Goal: Find specific page/section: Find specific page/section

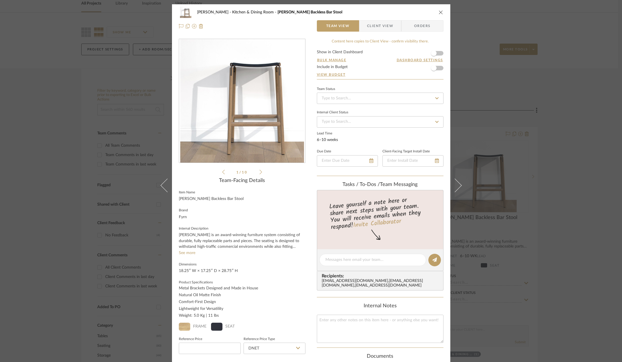
click at [440, 10] on icon "close" at bounding box center [440, 12] width 5 height 5
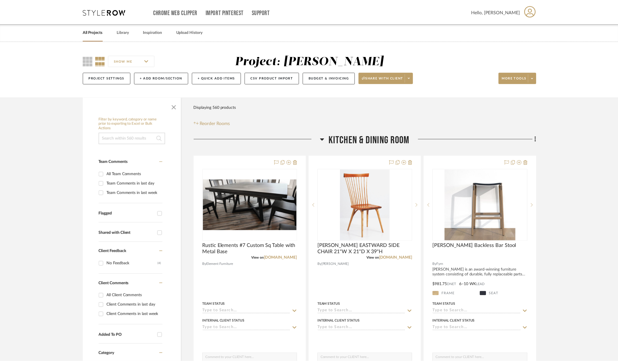
scroll to position [29, 0]
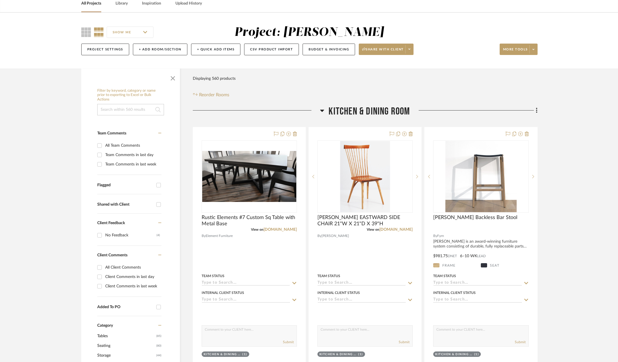
click at [320, 111] on div at bounding box center [256, 112] width 127 height 15
click at [322, 111] on icon at bounding box center [322, 111] width 4 height 2
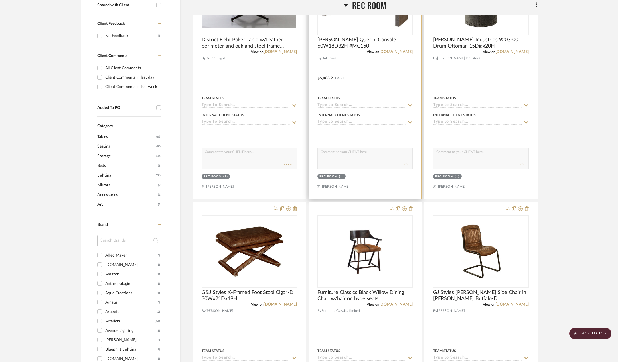
scroll to position [57, 0]
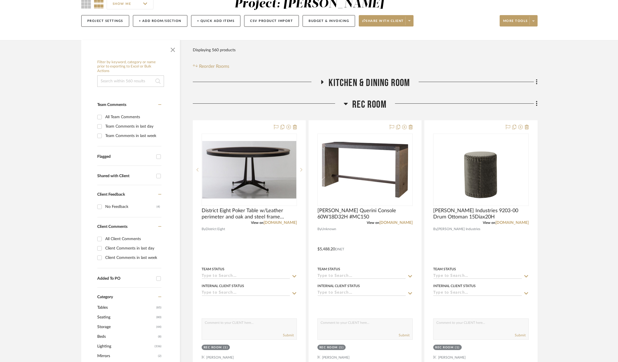
click at [346, 104] on icon at bounding box center [346, 104] width 4 height 2
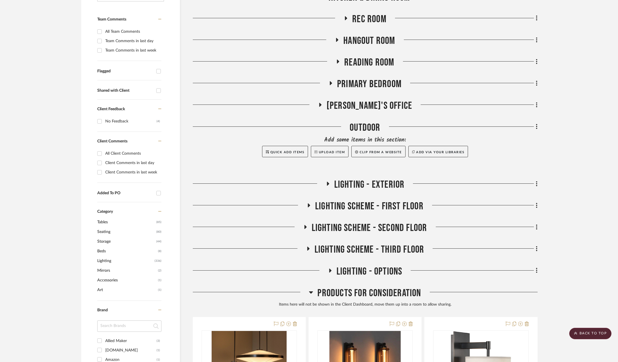
scroll to position [86, 0]
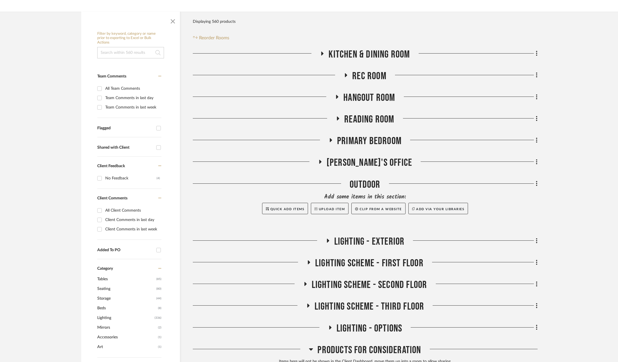
click at [337, 97] on icon at bounding box center [337, 97] width 2 height 4
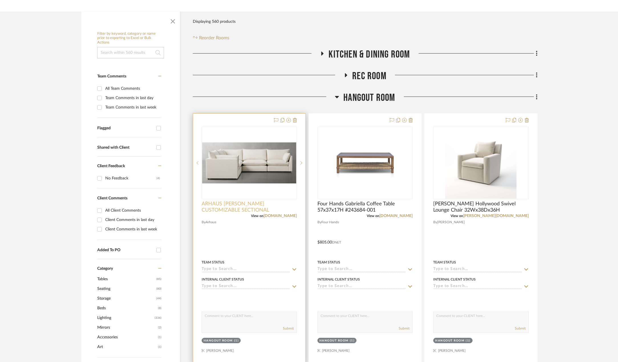
click at [264, 205] on span "ARHAUS [PERSON_NAME] CUSTOMIZABLE SECTIONAL" at bounding box center [249, 207] width 95 height 13
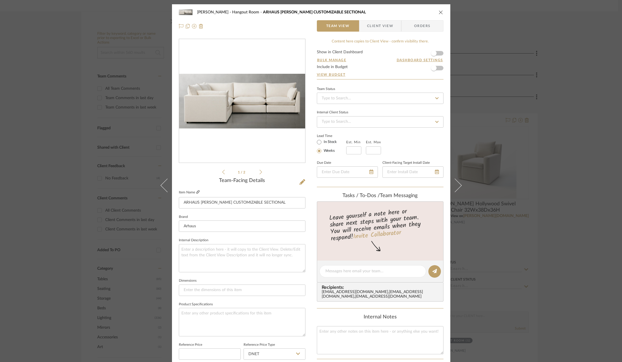
click at [196, 191] on icon at bounding box center [197, 191] width 3 height 3
click at [440, 13] on icon "close" at bounding box center [440, 12] width 5 height 5
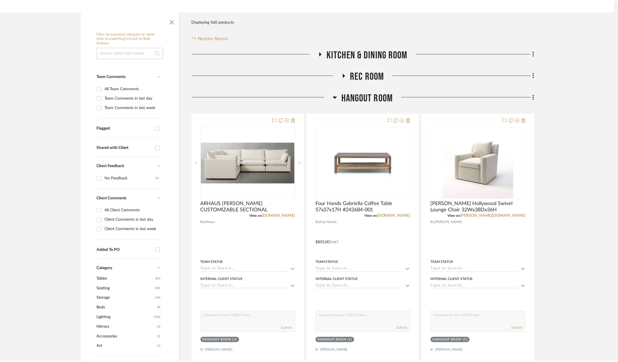
scroll to position [86, 0]
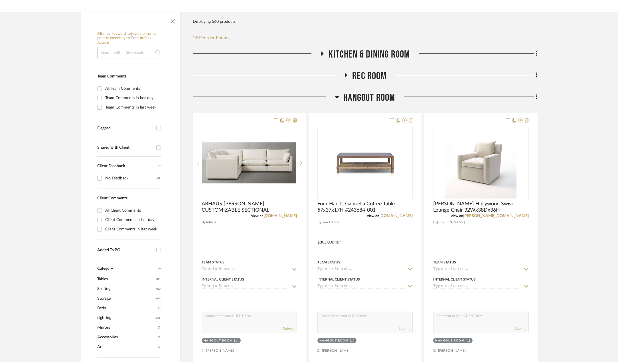
click at [338, 95] on icon at bounding box center [337, 96] width 4 height 7
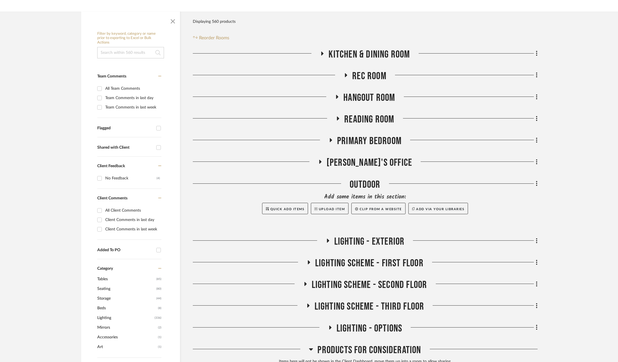
click at [331, 138] on h3 "Primary Bedroom" at bounding box center [364, 141] width 73 height 12
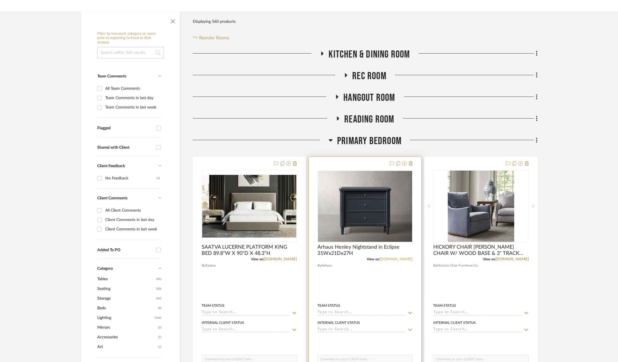
click at [401, 258] on link "[DOMAIN_NAME]" at bounding box center [395, 259] width 33 height 4
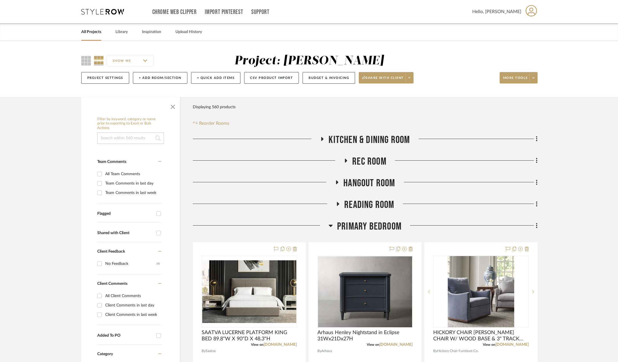
click at [333, 225] on h3 "Primary Bedroom" at bounding box center [364, 227] width 73 height 12
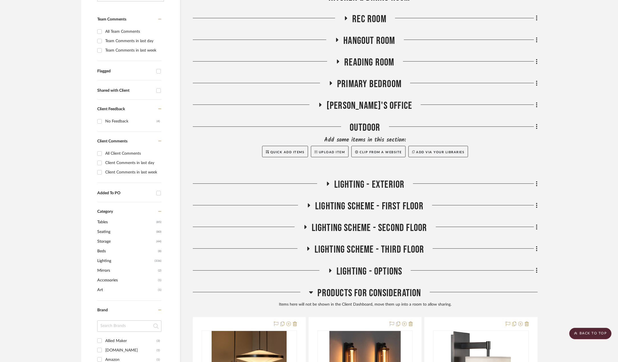
scroll to position [228, 0]
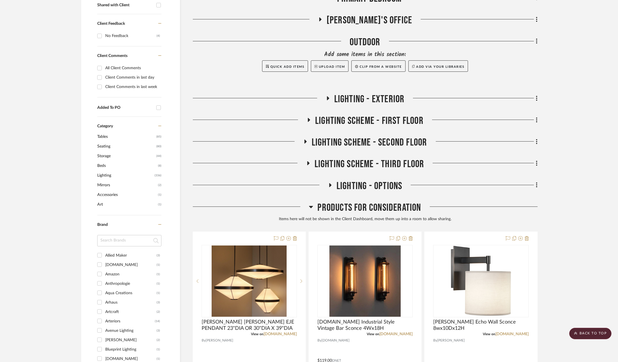
click at [116, 306] on div "Arhaus" at bounding box center [130, 302] width 51 height 9
click at [104, 306] on input "Arhaus (3)" at bounding box center [99, 302] width 9 height 9
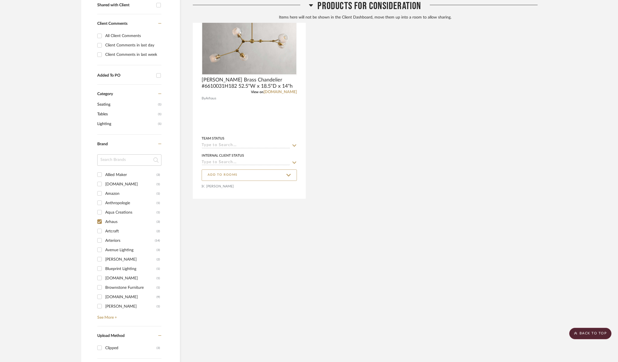
scroll to position [114, 0]
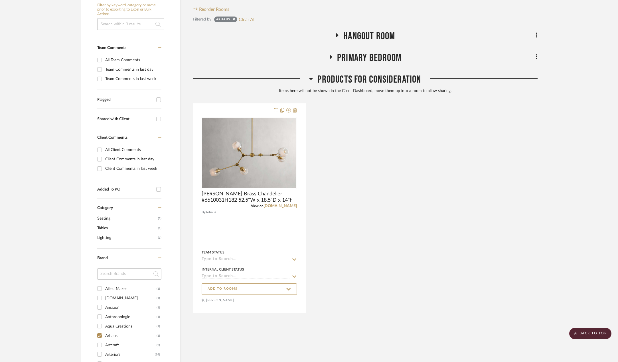
click at [309, 81] on icon at bounding box center [311, 78] width 4 height 7
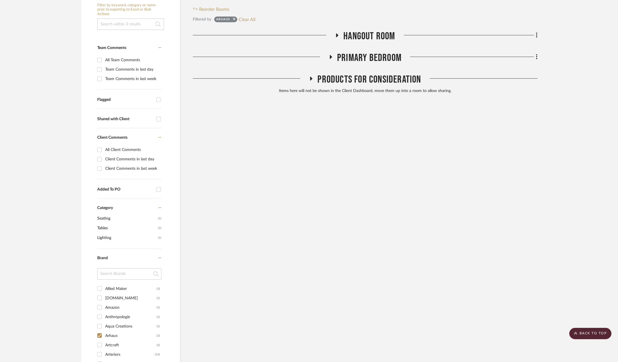
click at [310, 80] on icon at bounding box center [311, 78] width 7 height 4
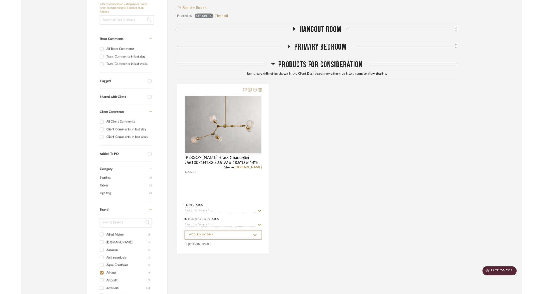
scroll to position [0, 0]
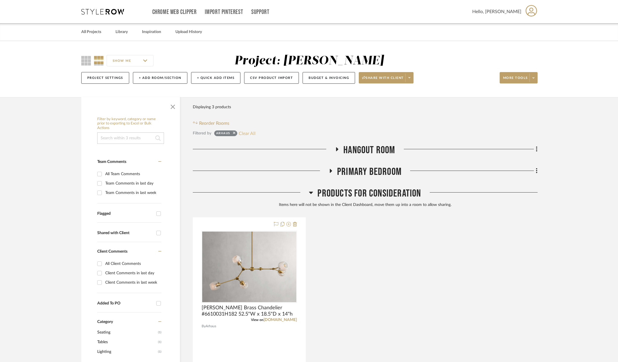
click at [244, 135] on button "Clear All" at bounding box center [247, 133] width 17 height 7
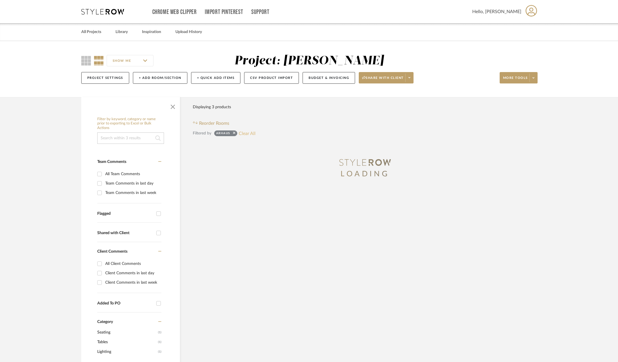
checkbox input "false"
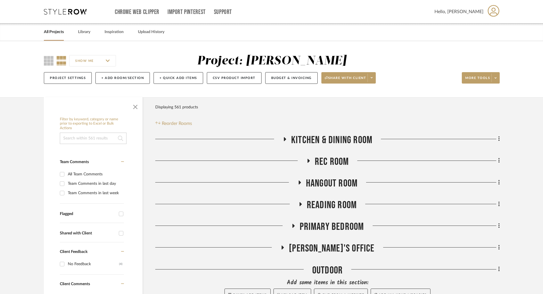
scroll to position [171, 0]
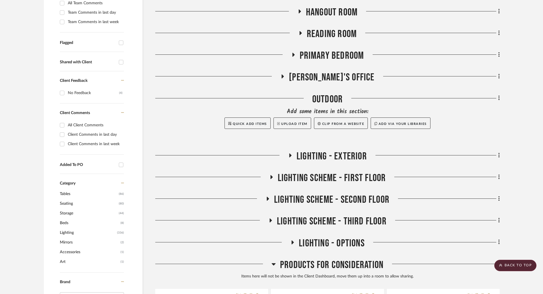
click at [302, 33] on icon at bounding box center [300, 33] width 7 height 4
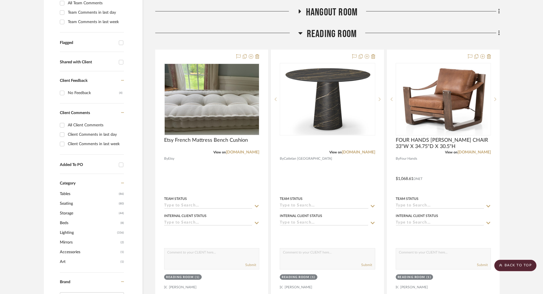
scroll to position [29, 0]
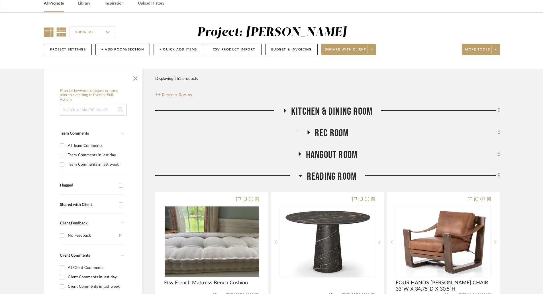
click at [53, 31] on icon at bounding box center [49, 32] width 10 height 10
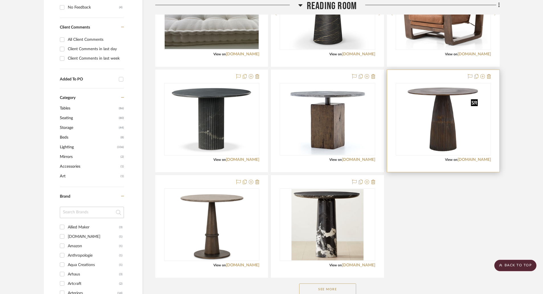
scroll to position [314, 0]
